Goal: Transaction & Acquisition: Purchase product/service

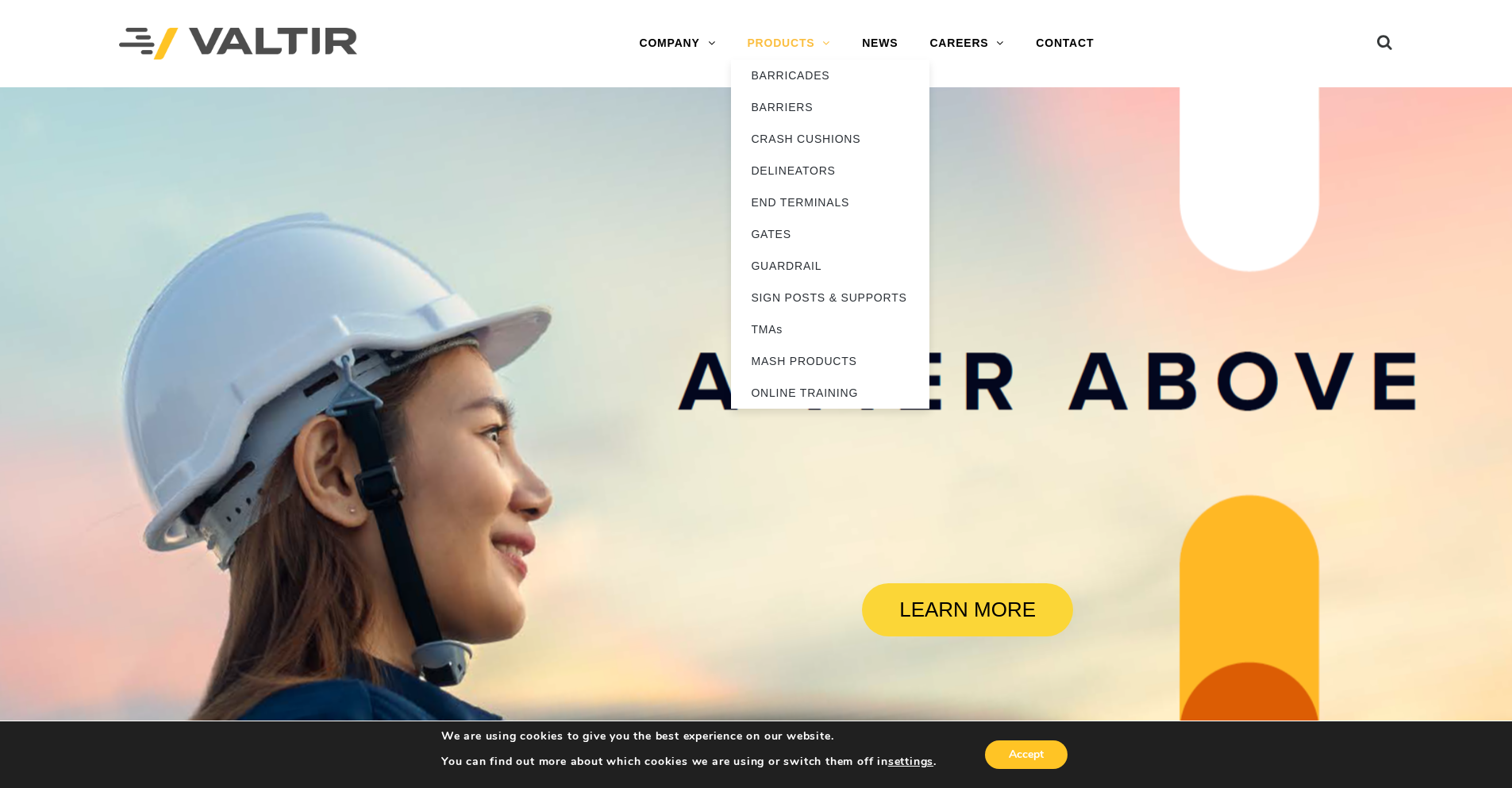
click at [832, 47] on link "PRODUCTS" at bounding box center [788, 44] width 115 height 32
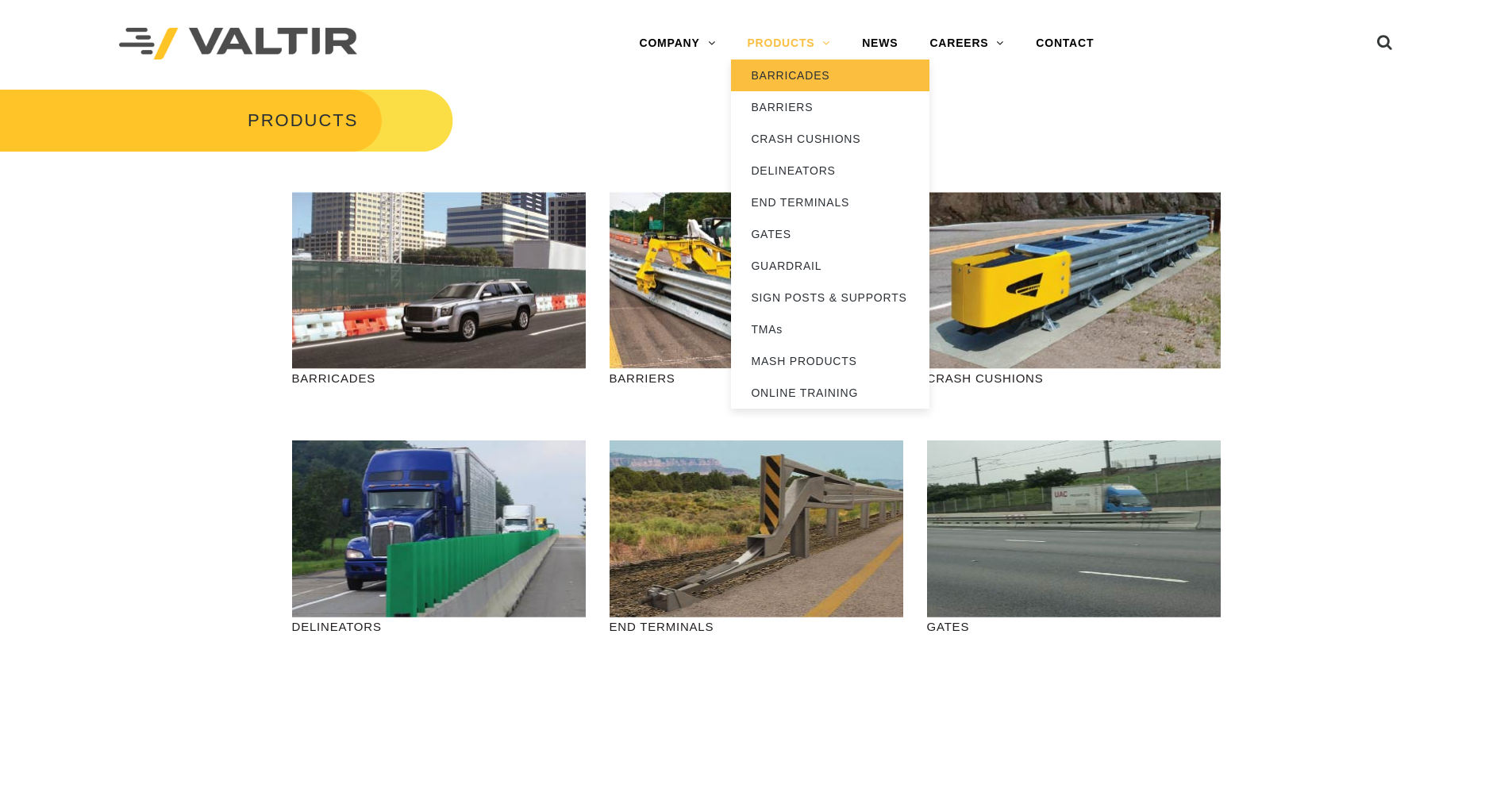
click at [809, 80] on link "BARRICADES" at bounding box center [830, 75] width 198 height 32
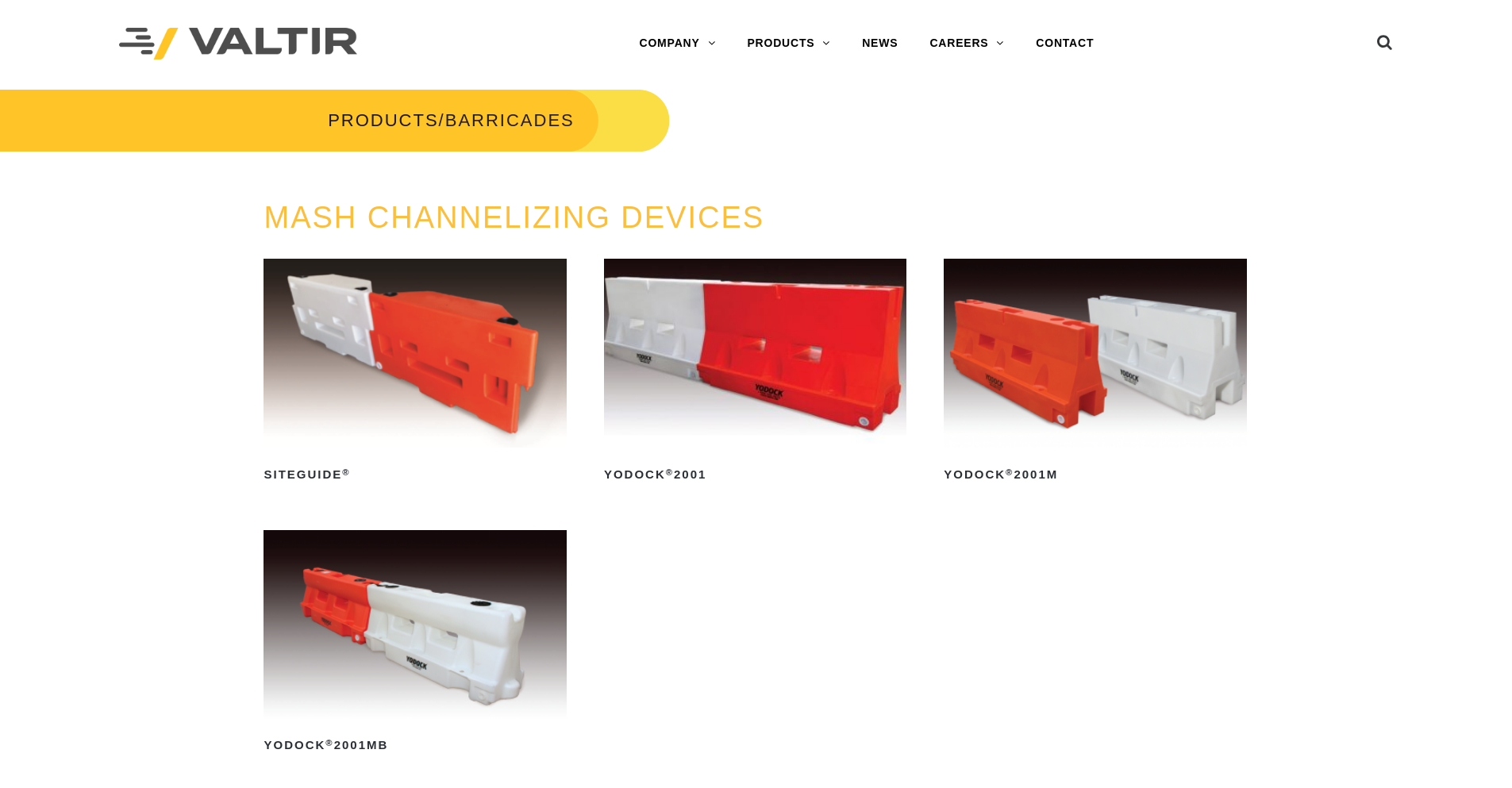
click at [454, 653] on img at bounding box center [414, 625] width 302 height 189
